Goal: Transaction & Acquisition: Purchase product/service

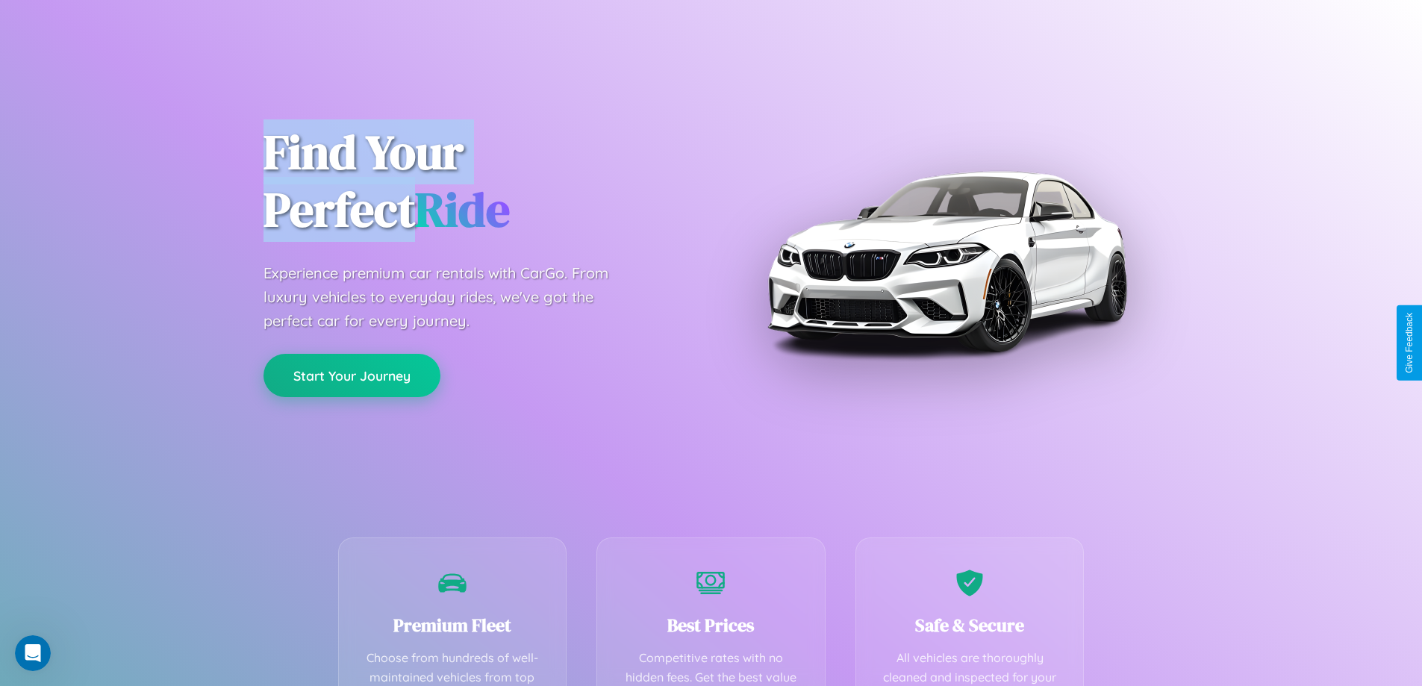
click at [352, 376] on button "Start Your Journey" at bounding box center [352, 375] width 177 height 43
click at [352, 375] on button "Start Your Journey" at bounding box center [352, 375] width 177 height 43
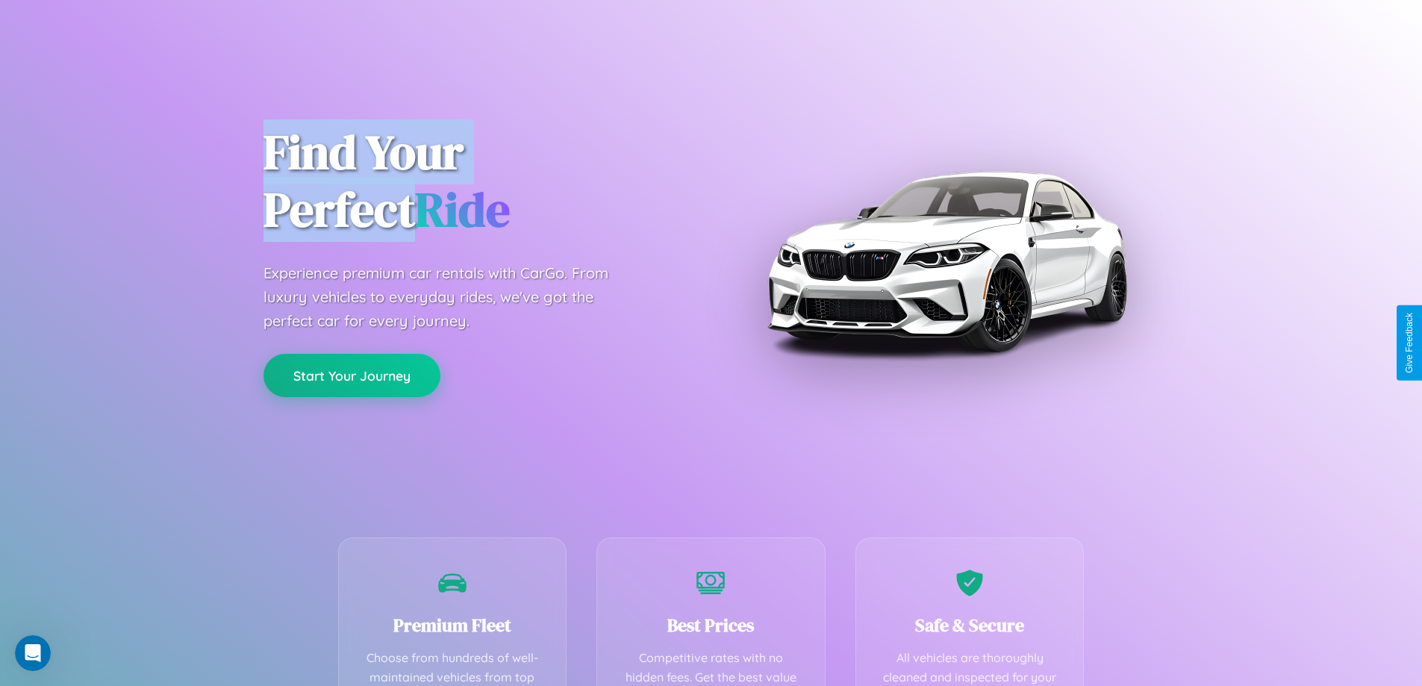
click at [352, 375] on button "Start Your Journey" at bounding box center [352, 375] width 177 height 43
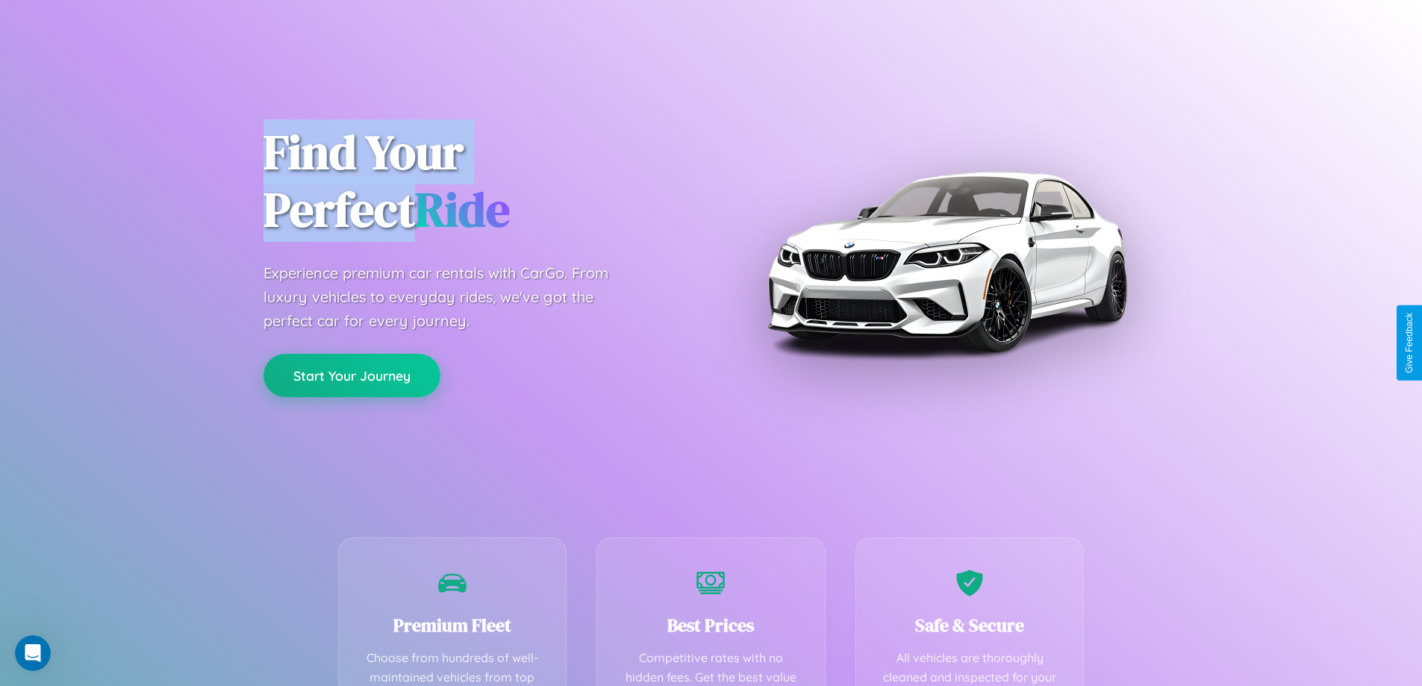
click at [352, 375] on button "Start Your Journey" at bounding box center [352, 375] width 177 height 43
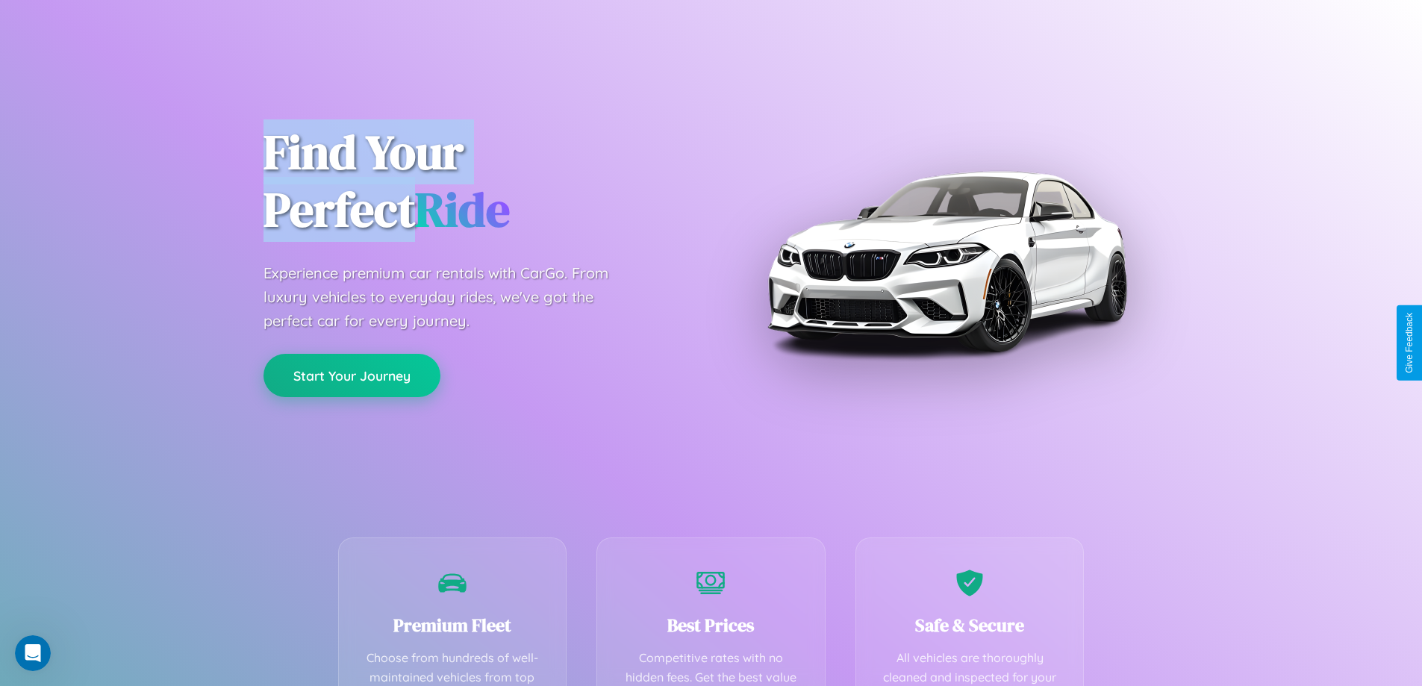
click at [352, 375] on button "Start Your Journey" at bounding box center [352, 375] width 177 height 43
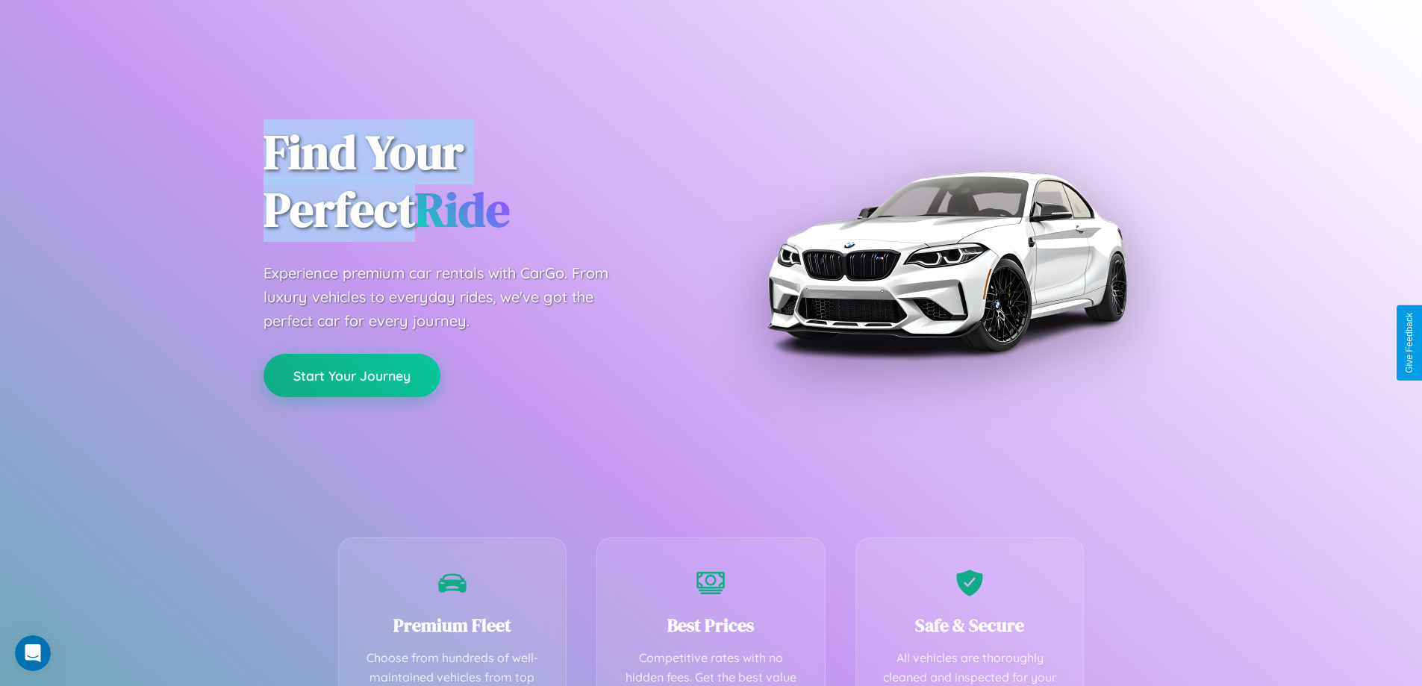
click at [352, 375] on button "Start Your Journey" at bounding box center [352, 375] width 177 height 43
